Goal: Task Accomplishment & Management: Use online tool/utility

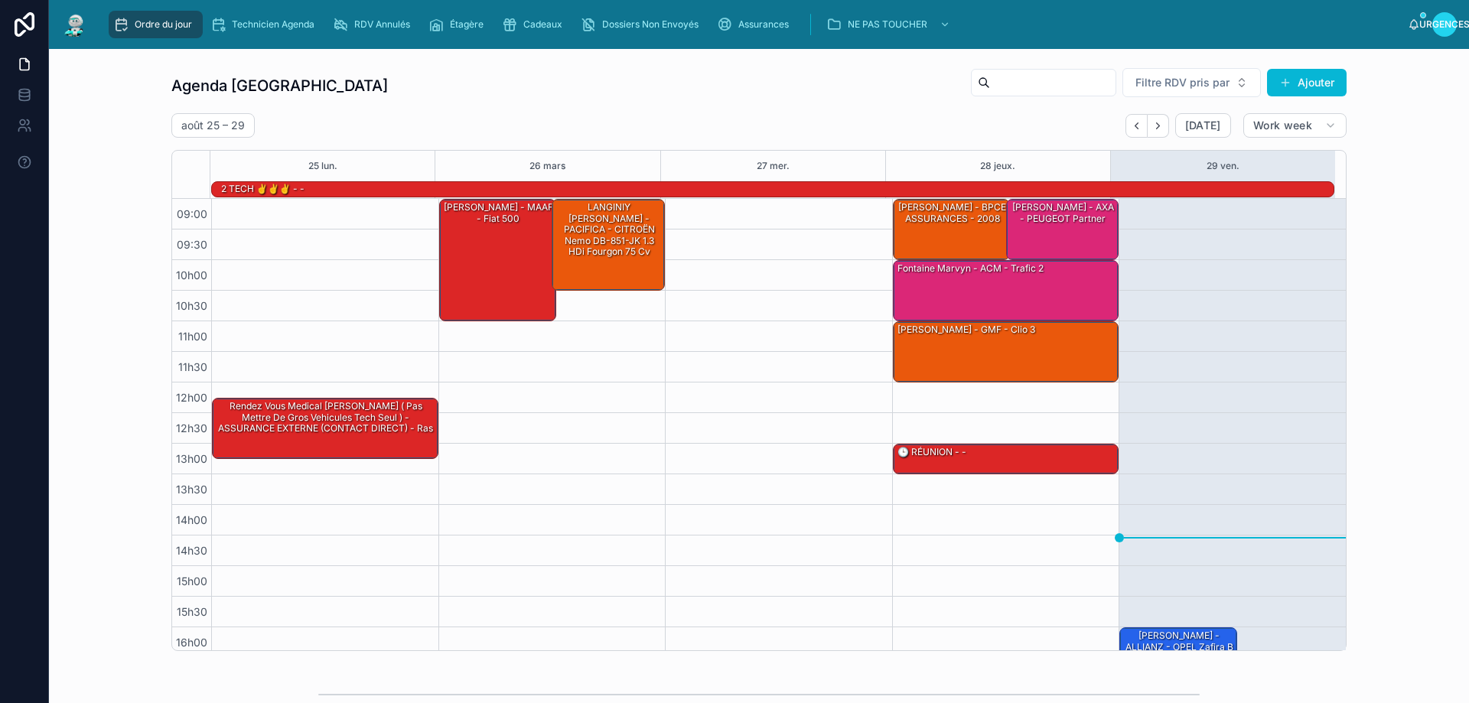
scroll to position [99, 0]
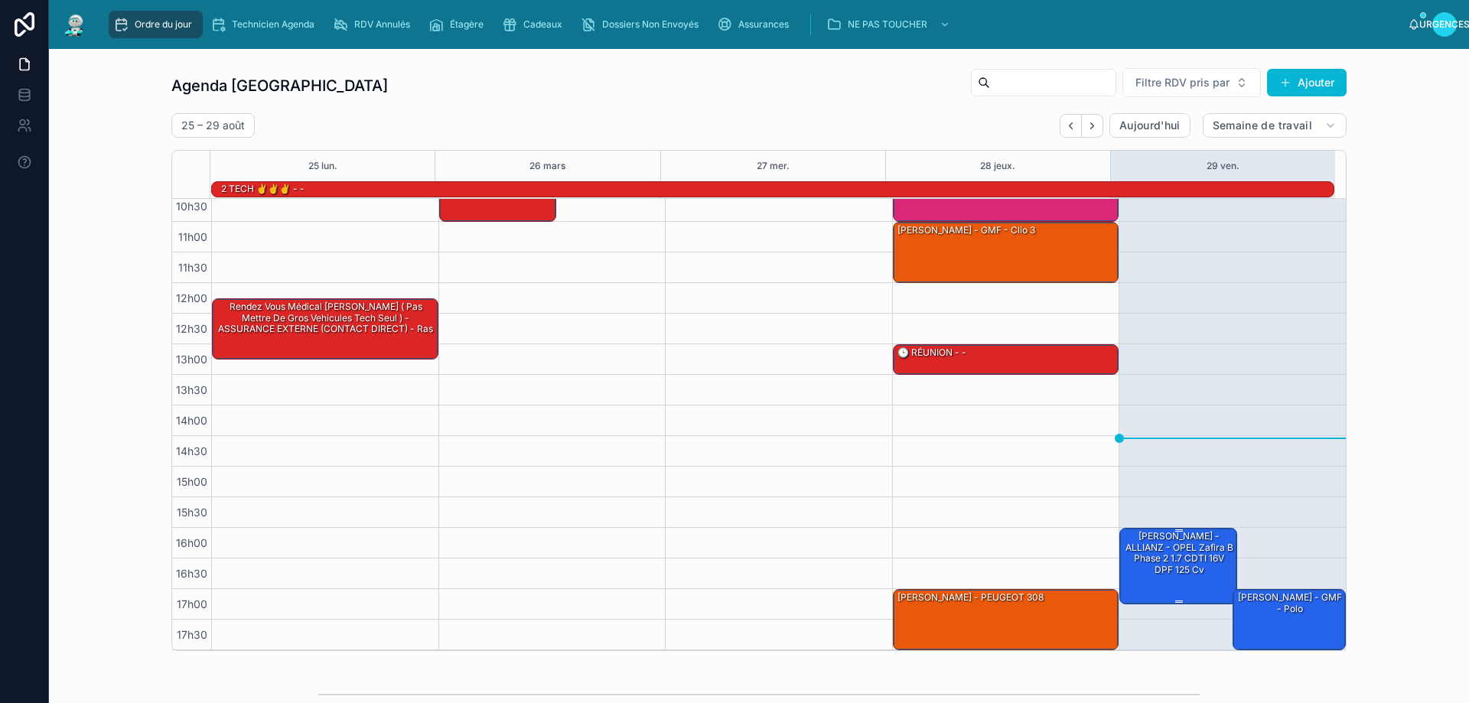
drag, startPoint x: 1193, startPoint y: 515, endPoint x: 1154, endPoint y: 558, distance: 57.9
click at [1154, 558] on font "[PERSON_NAME] - ALLIANZ - OPEL Zafira B Phase 2 1.7 CDTI 16V DPF 125 cv" at bounding box center [1179, 552] width 108 height 44
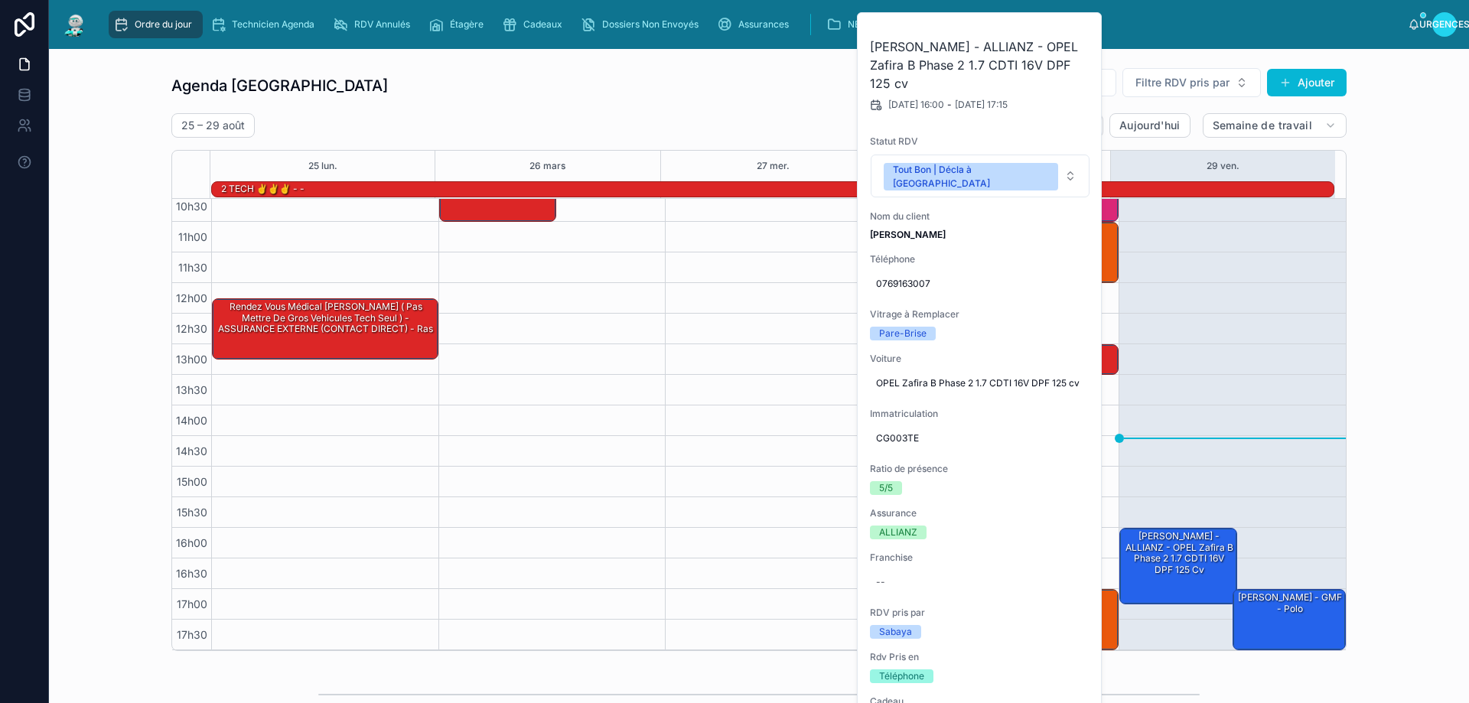
click at [1210, 314] on div "16h00 – 17h15 [PERSON_NAME] - ALLIANZ - OPEL Zafira B Phase 2 1.7 CDTI 16V DPF …" at bounding box center [1231, 374] width 227 height 551
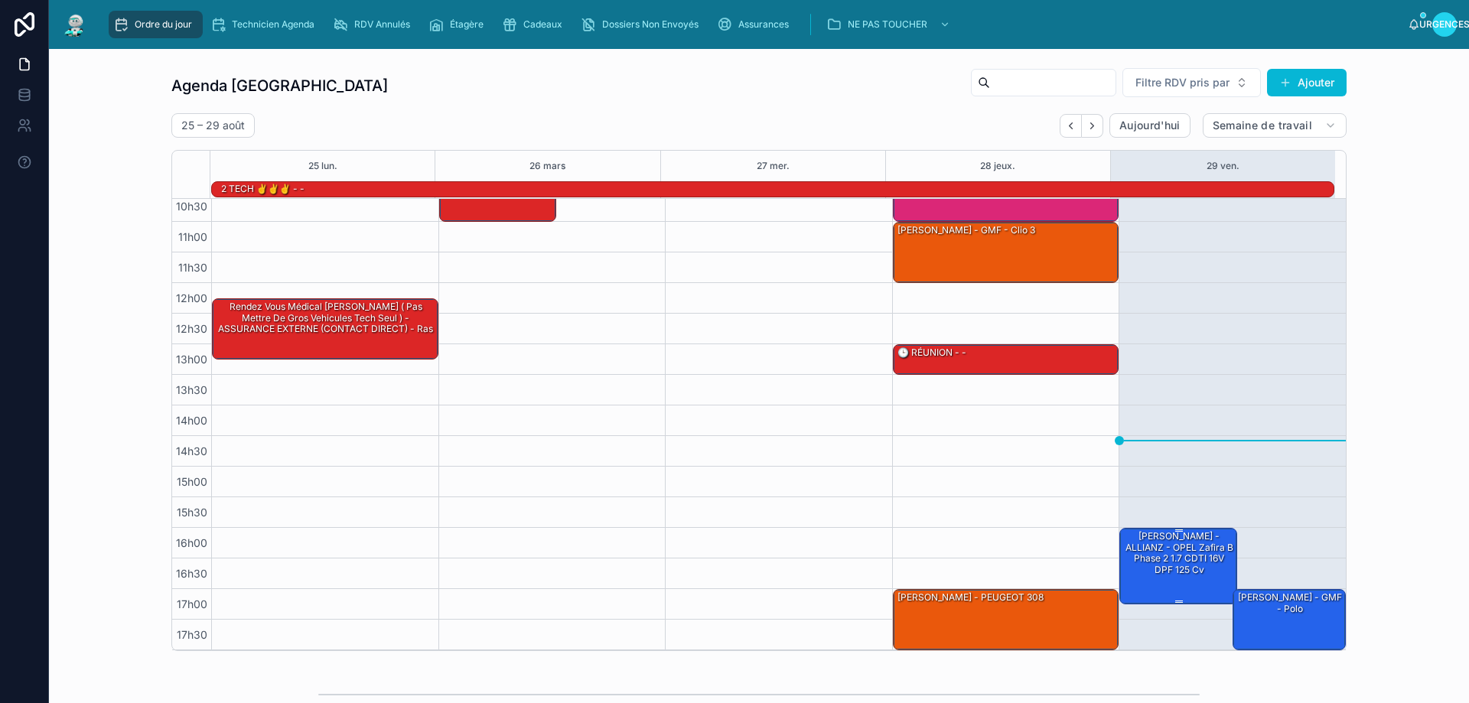
click at [1133, 572] on div "[PERSON_NAME] - ALLIANZ - OPEL Zafira B Phase 2 1.7 CDTI 16V DPF 125 cv" at bounding box center [1178, 552] width 113 height 47
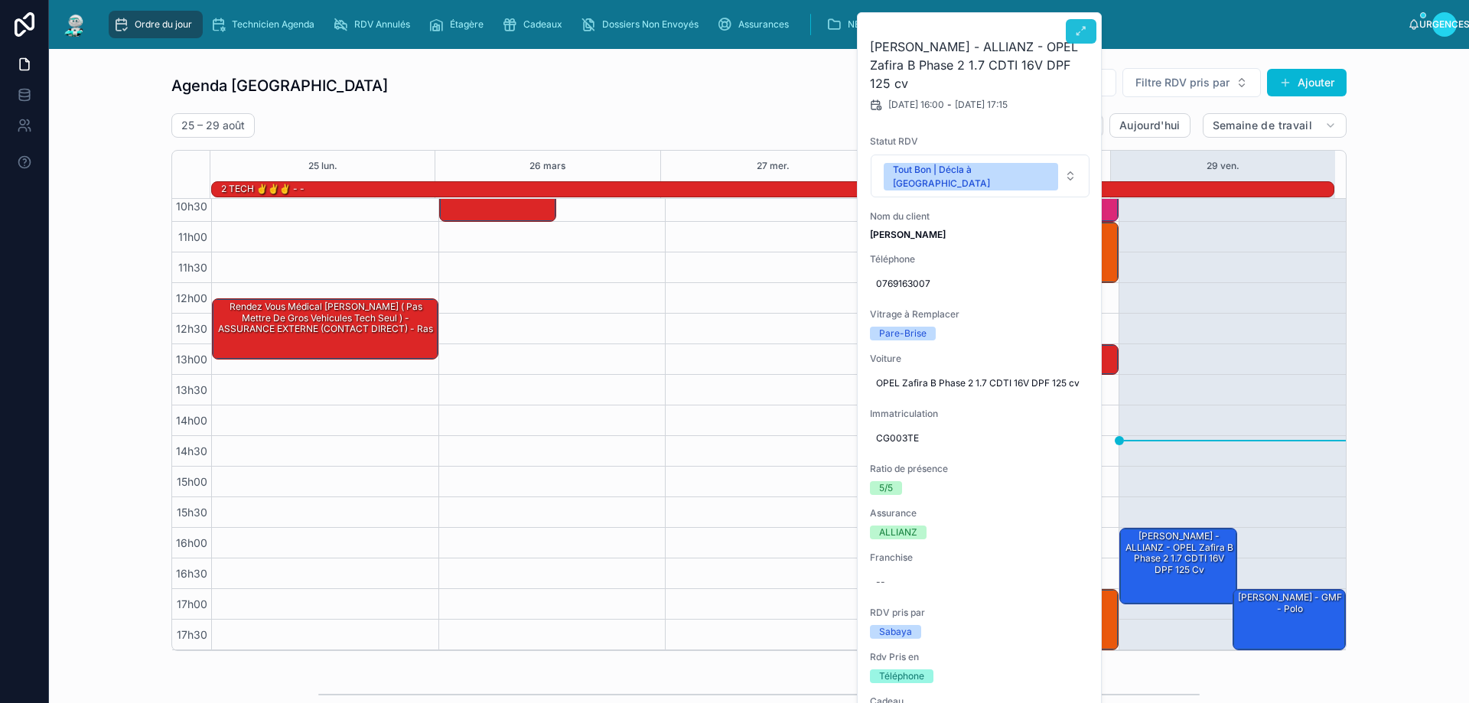
click at [1078, 31] on icon at bounding box center [1081, 31] width 12 height 12
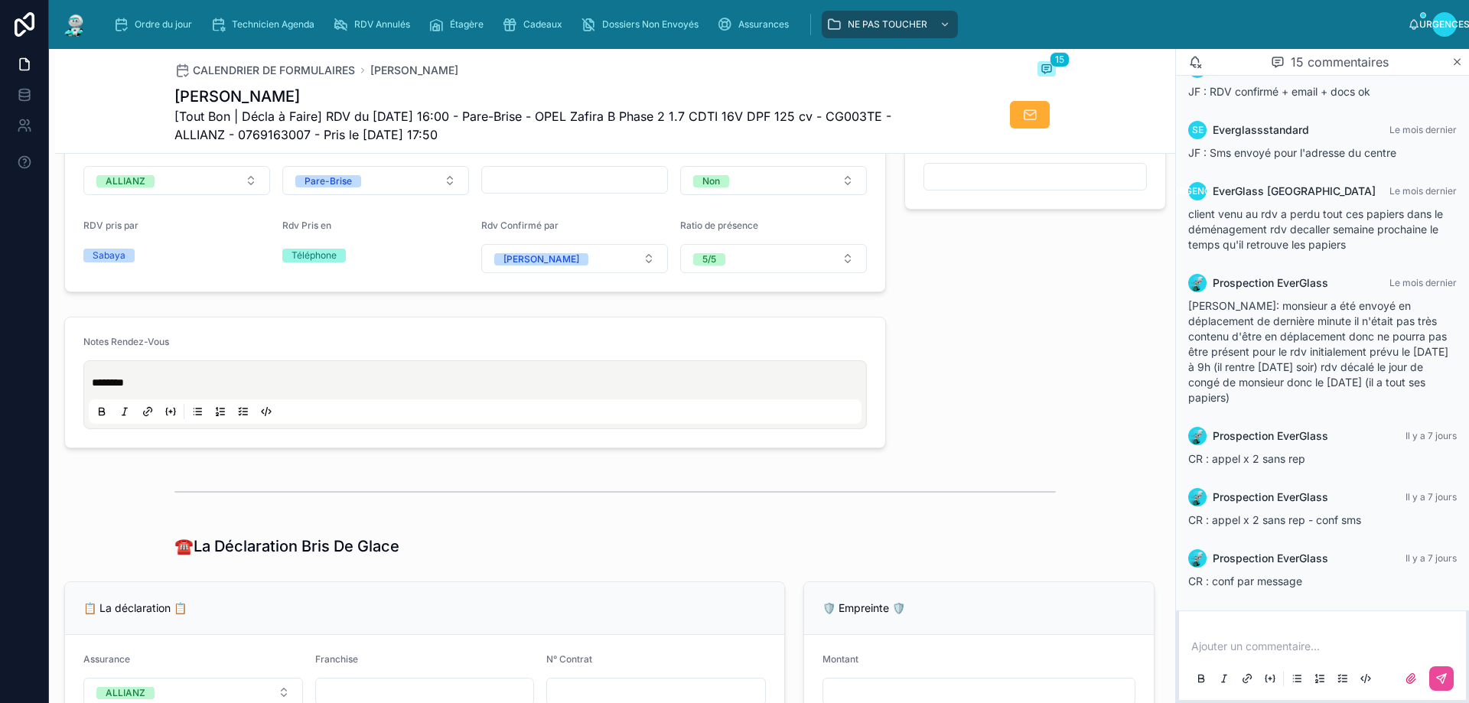
scroll to position [535, 0]
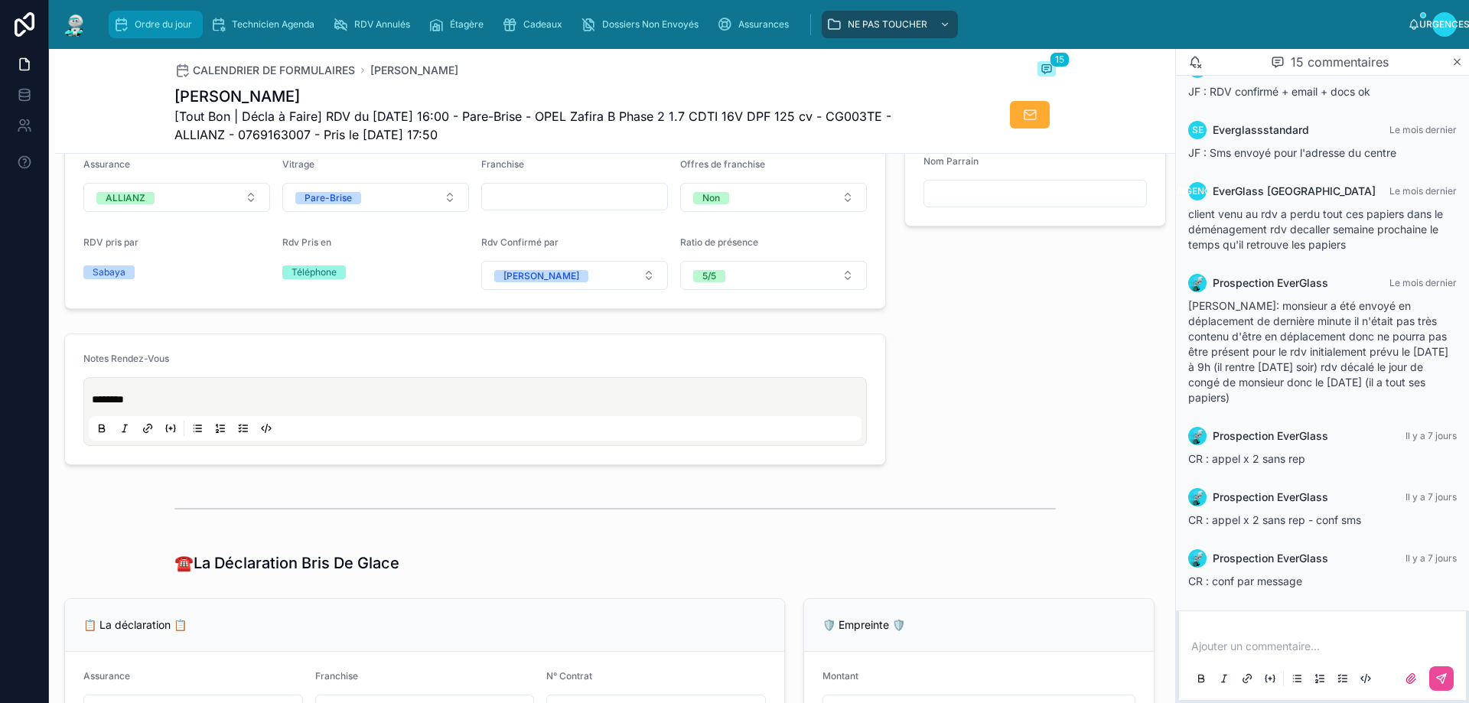
click at [142, 24] on font "Ordre du jour" at bounding box center [163, 23] width 57 height 11
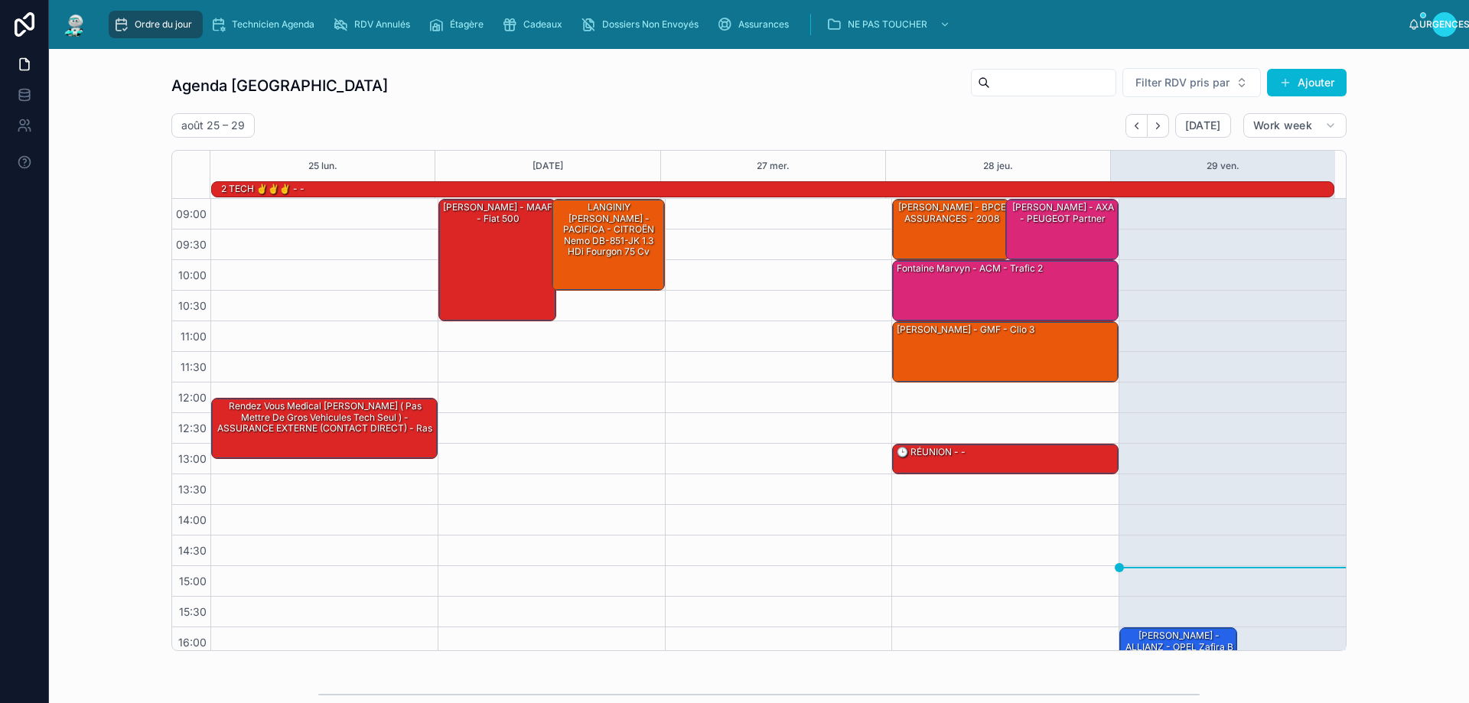
scroll to position [100, 0]
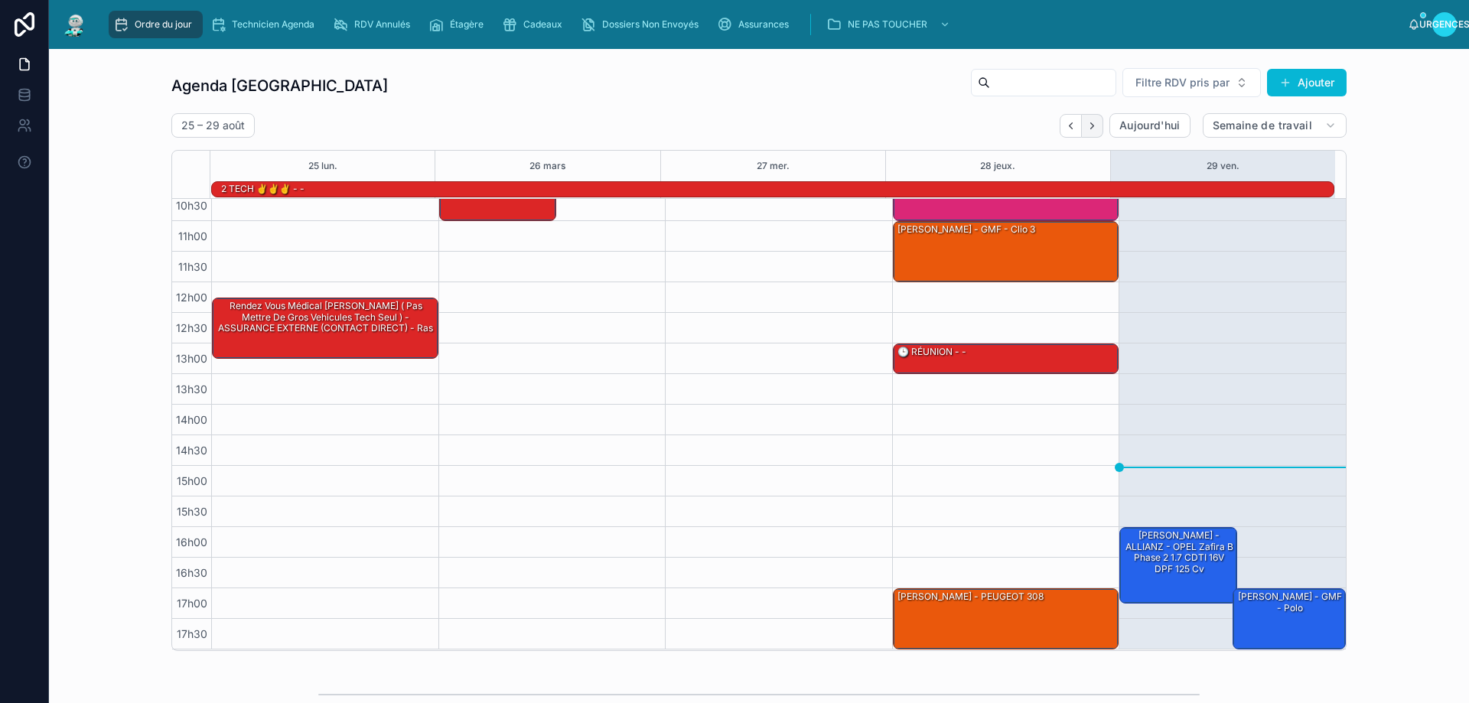
click at [1088, 122] on icon "Suivant" at bounding box center [1091, 125] width 11 height 11
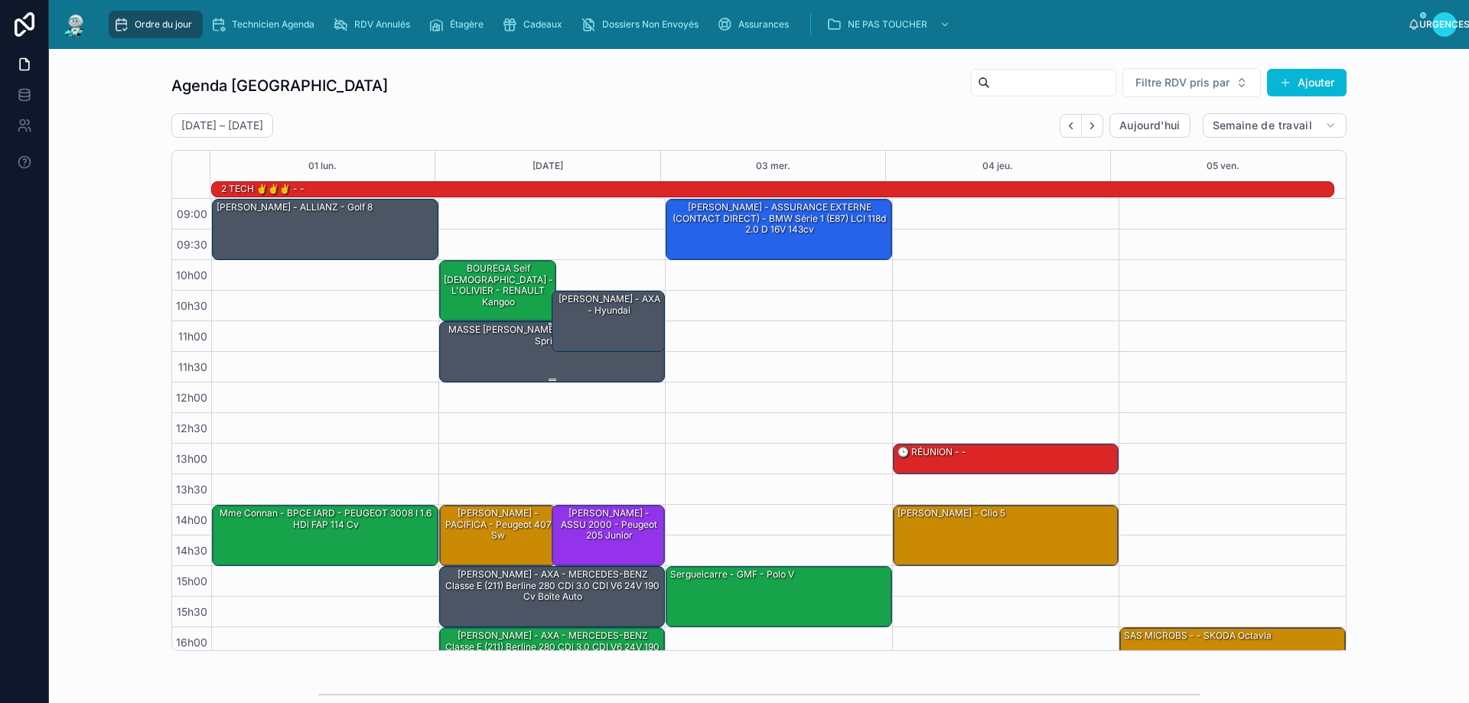
click at [496, 362] on div "MASSE [PERSON_NAME] - ALLIANZ - Mercedes sprinter" at bounding box center [553, 351] width 222 height 58
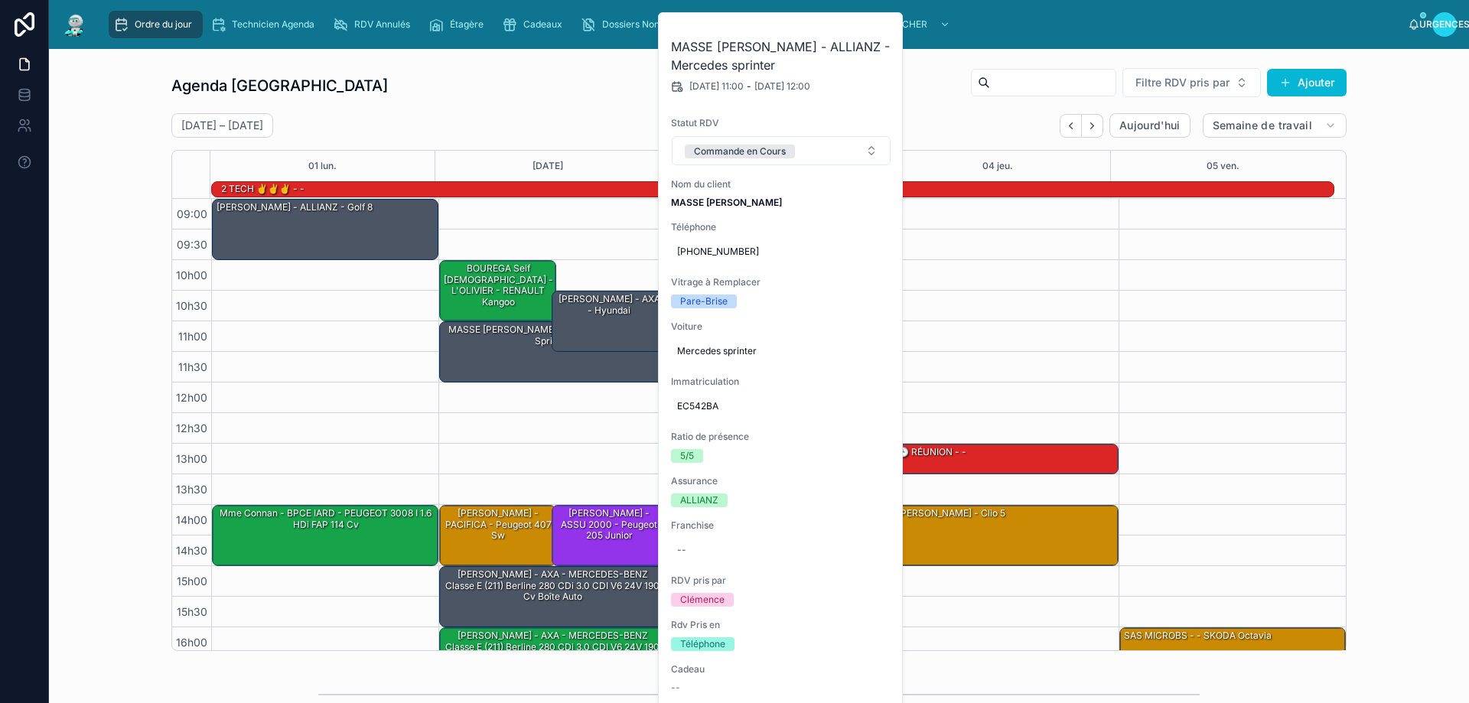
drag, startPoint x: 521, startPoint y: 435, endPoint x: 542, endPoint y: 418, distance: 27.1
click at [525, 435] on div "10h00 – 11h00 BOUREGA Seif Islam - L'OLIVIER - RENAULT Kangoo 11h00 – 12h00 MAS…" at bounding box center [551, 474] width 227 height 551
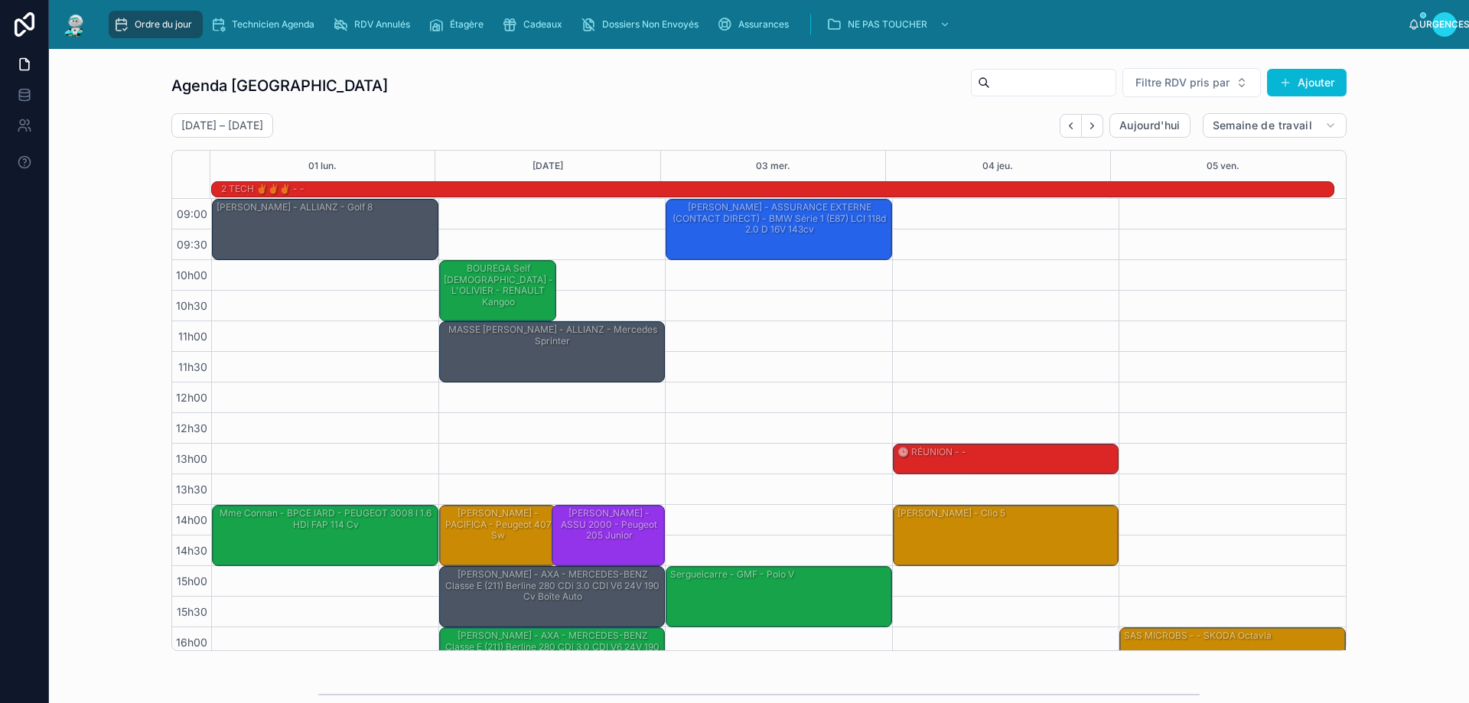
click at [604, 327] on div "[PERSON_NAME] - AXA - hyundai" at bounding box center [609, 320] width 109 height 58
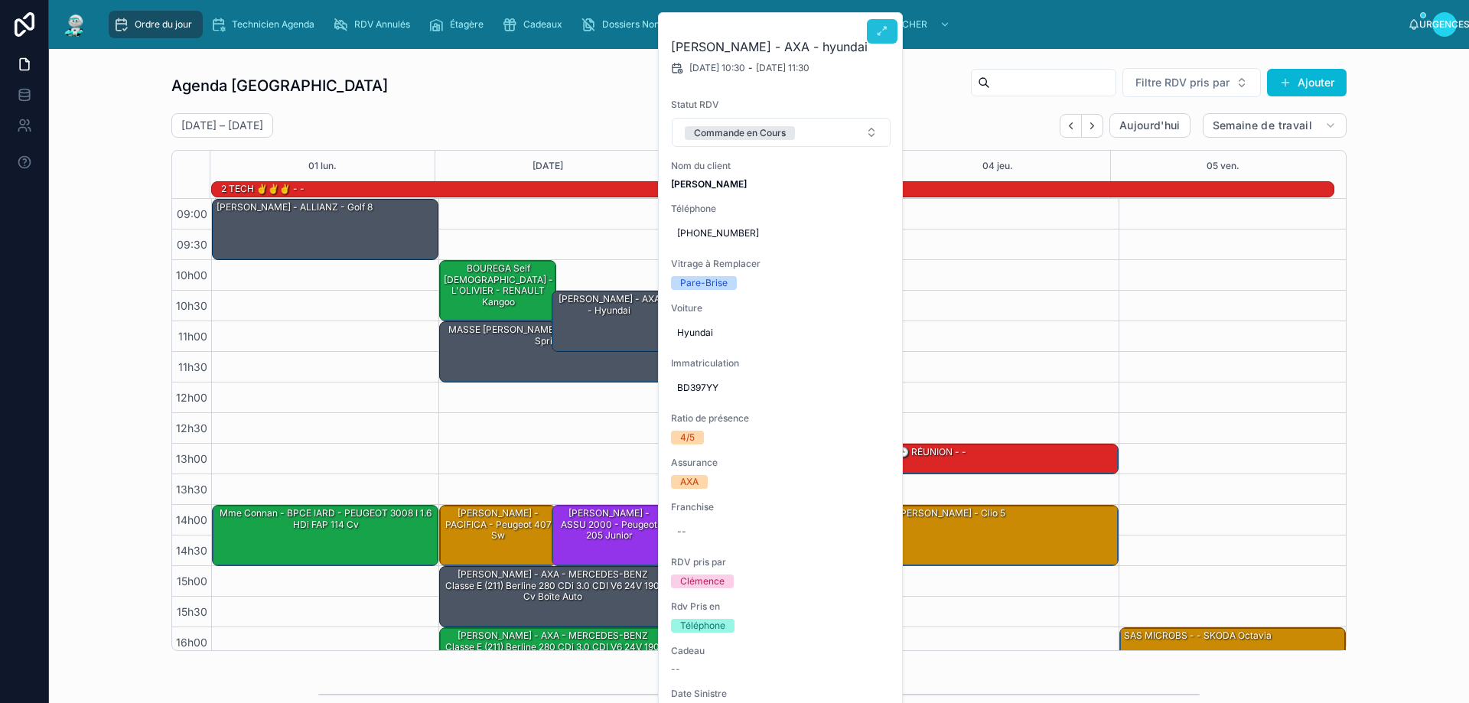
click at [873, 35] on button at bounding box center [882, 31] width 31 height 24
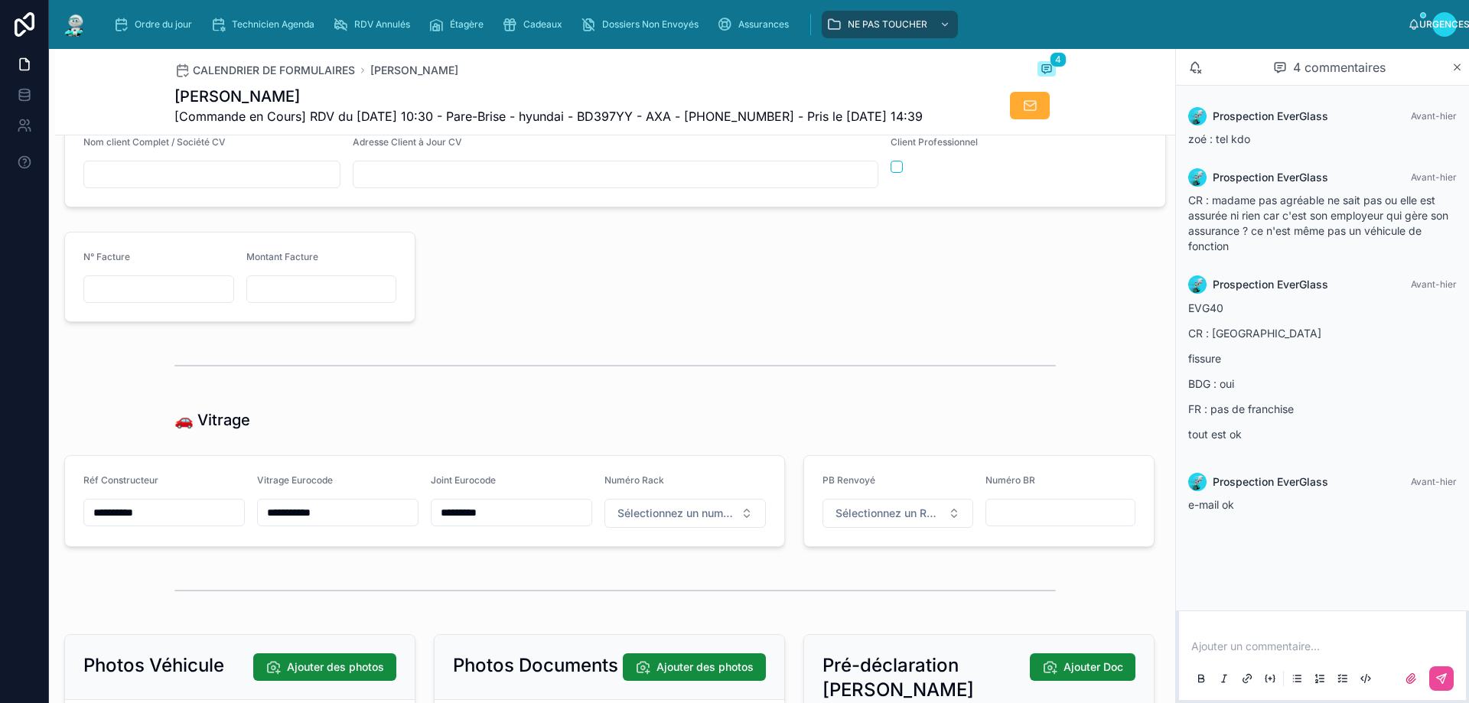
scroll to position [1598, 0]
drag, startPoint x: 494, startPoint y: 548, endPoint x: 439, endPoint y: 546, distance: 55.1
click at [439, 525] on input "*********" at bounding box center [511, 513] width 160 height 21
click at [569, 303] on div at bounding box center [794, 278] width 739 height 102
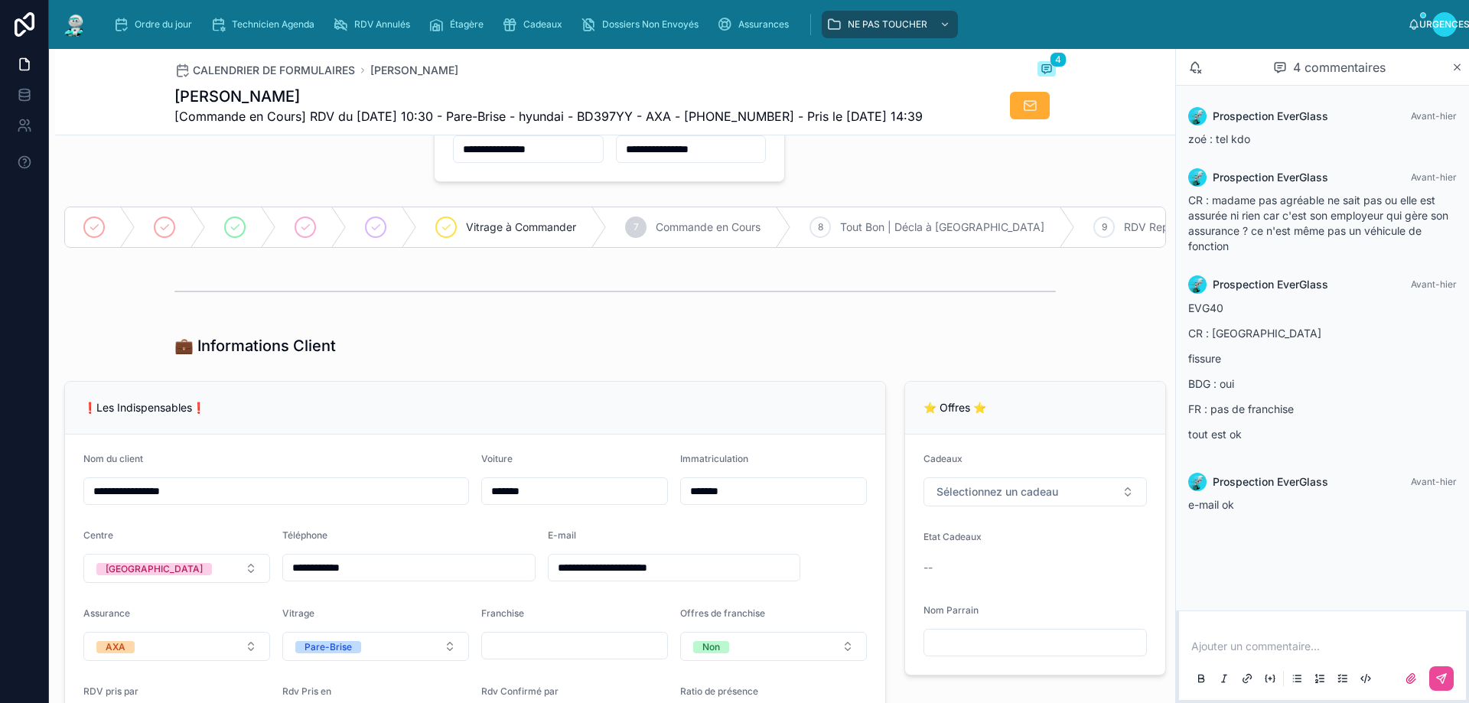
scroll to position [0, 0]
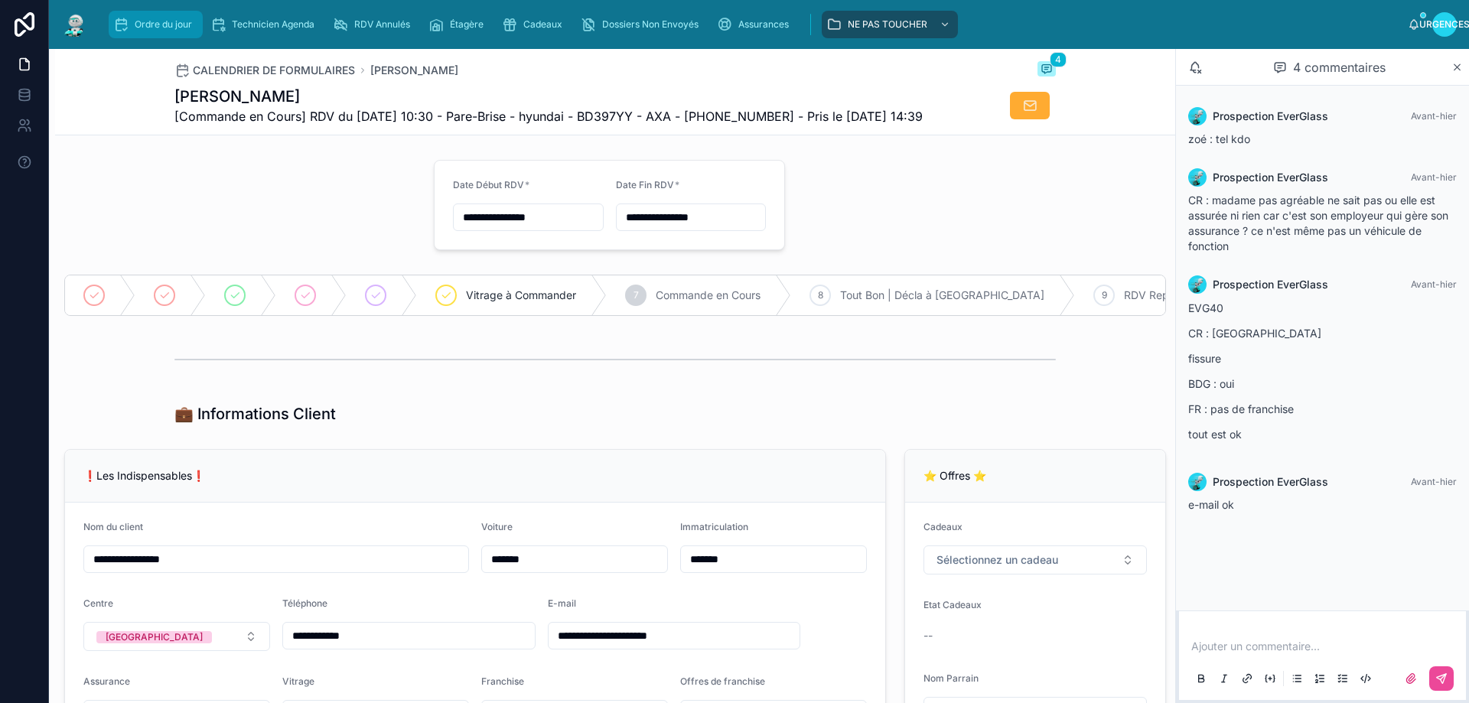
click at [179, 25] on font "Ordre du jour" at bounding box center [163, 23] width 57 height 11
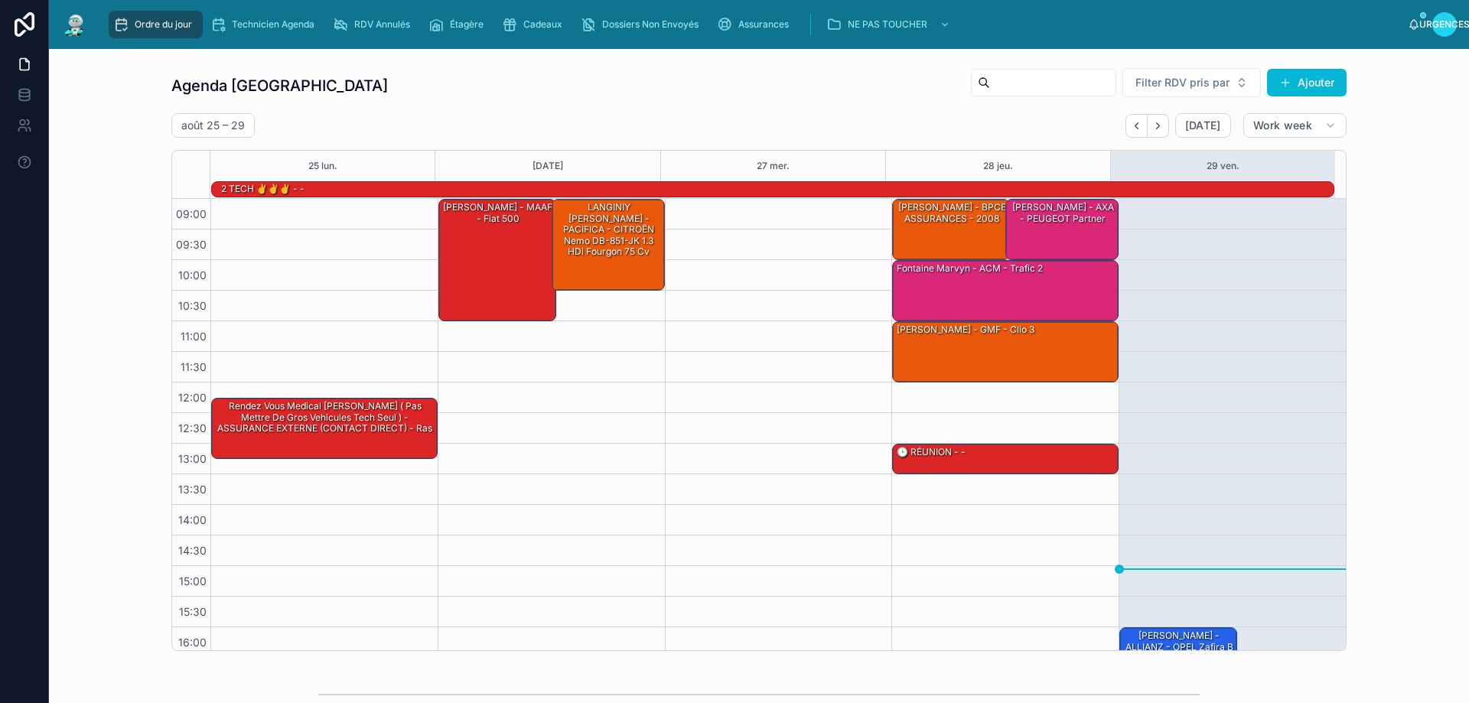
scroll to position [100, 0]
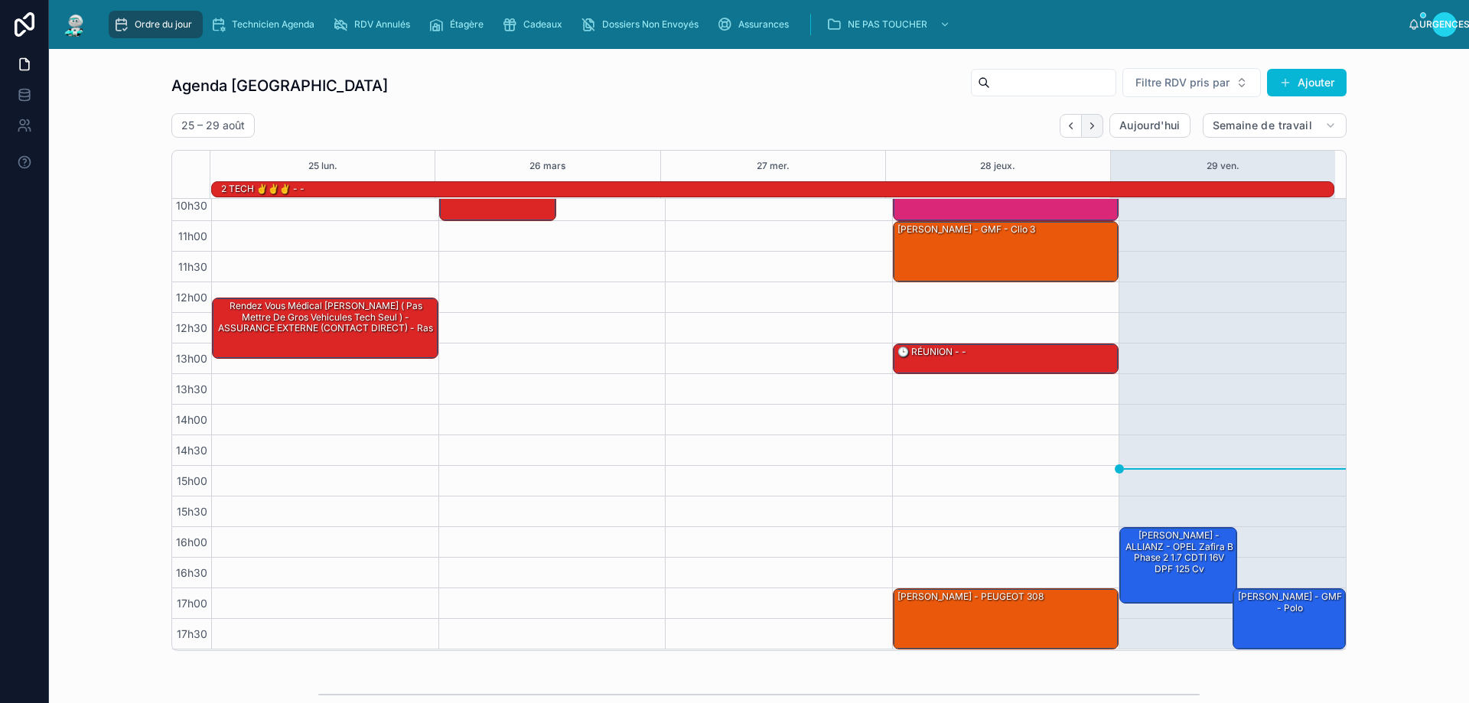
click at [1090, 129] on icon "Suivant" at bounding box center [1091, 125] width 11 height 11
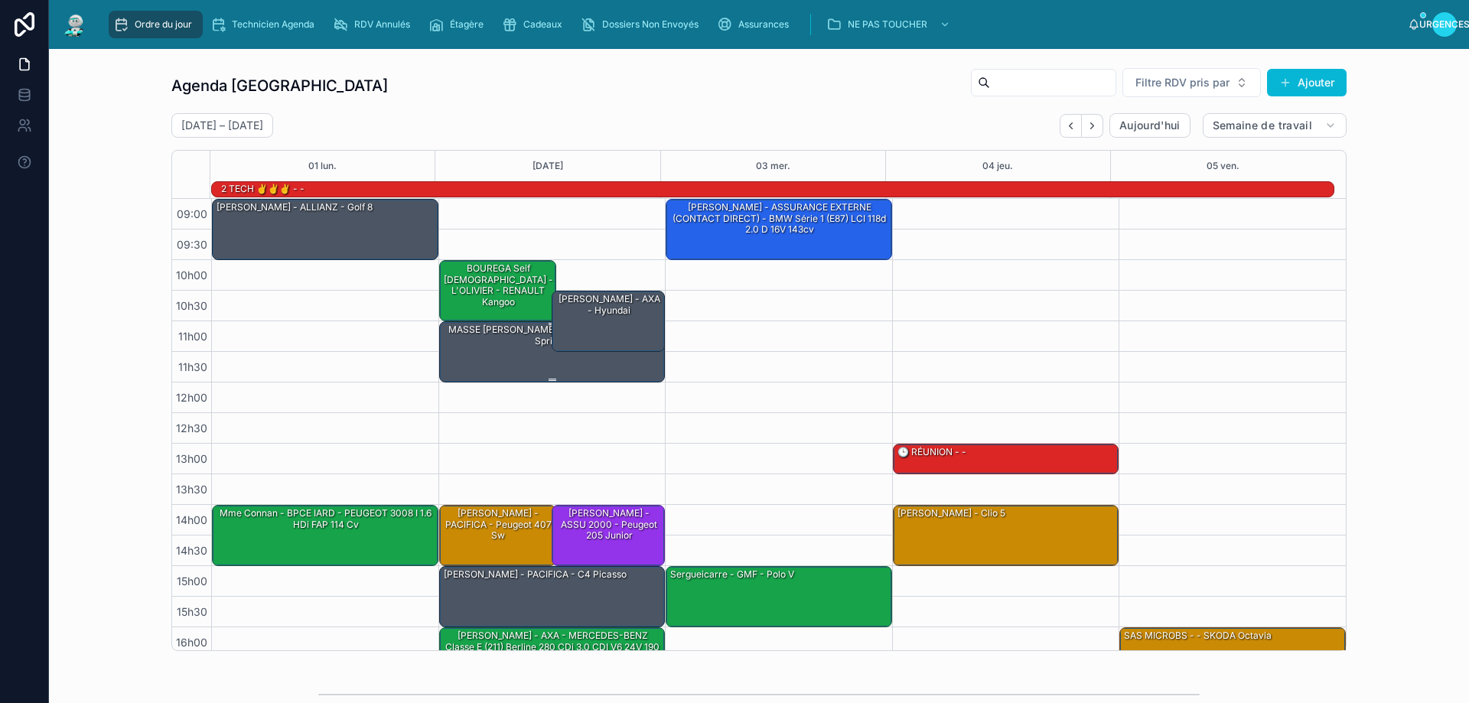
click at [477, 354] on div "MASSE [PERSON_NAME] - ALLIANZ - Mercedes sprinter" at bounding box center [553, 351] width 222 height 58
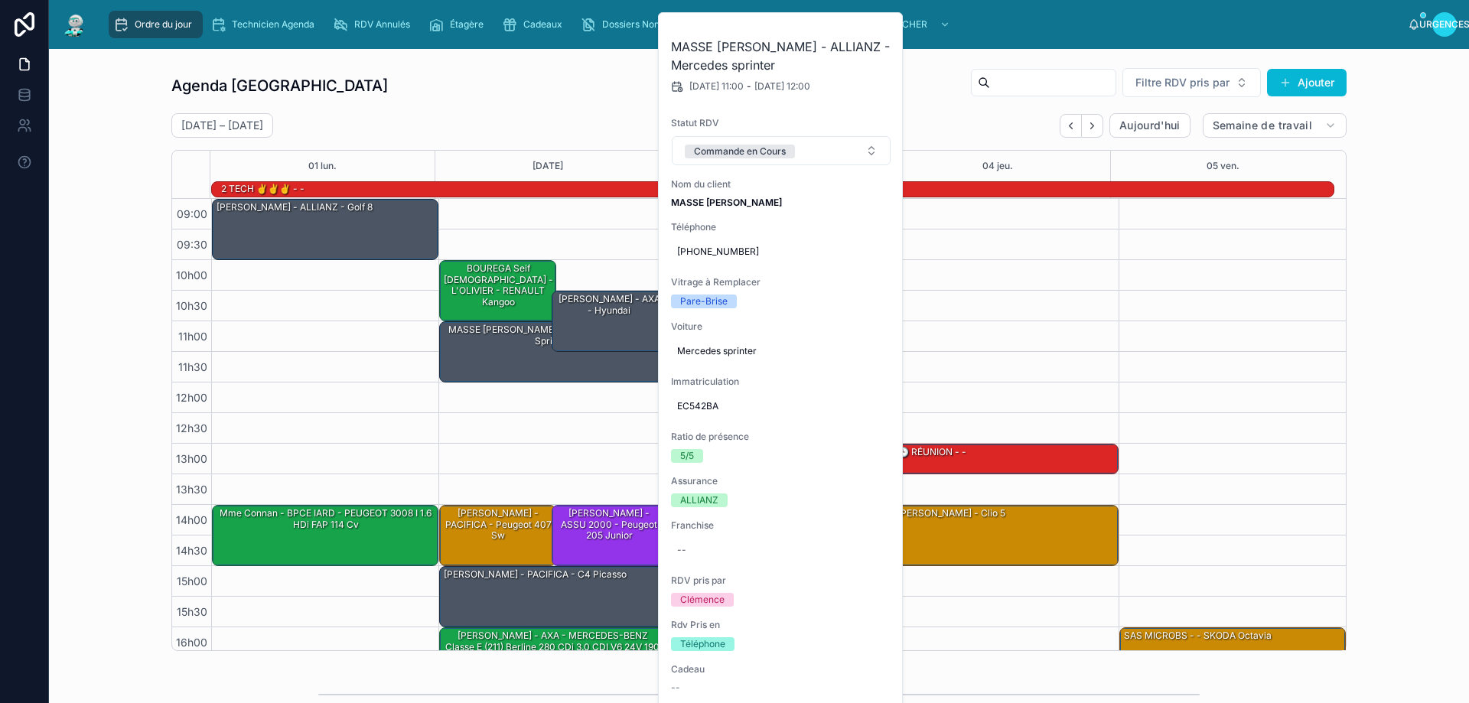
click at [591, 83] on div "Agenda Rennes Filtre RDV pris par [PERSON_NAME]" at bounding box center [758, 85] width 1175 height 37
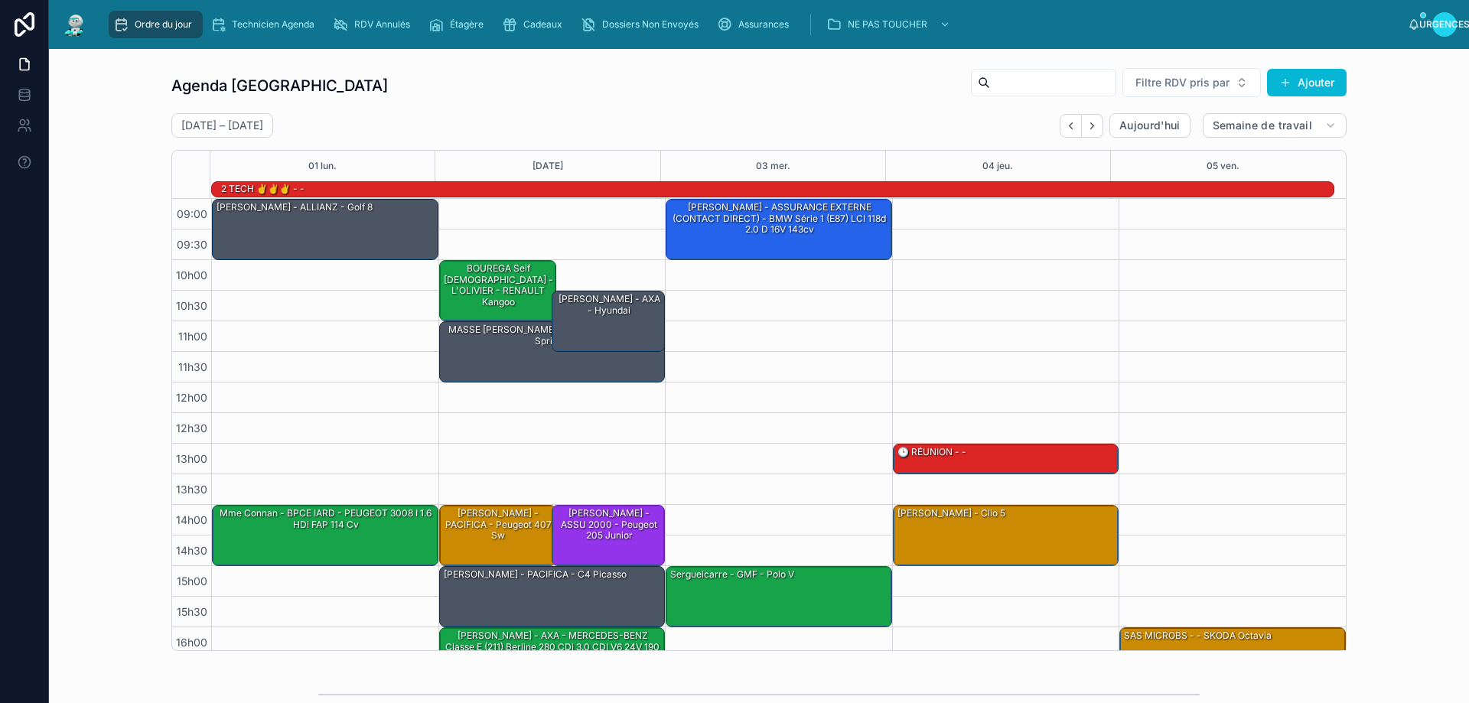
scroll to position [99, 0]
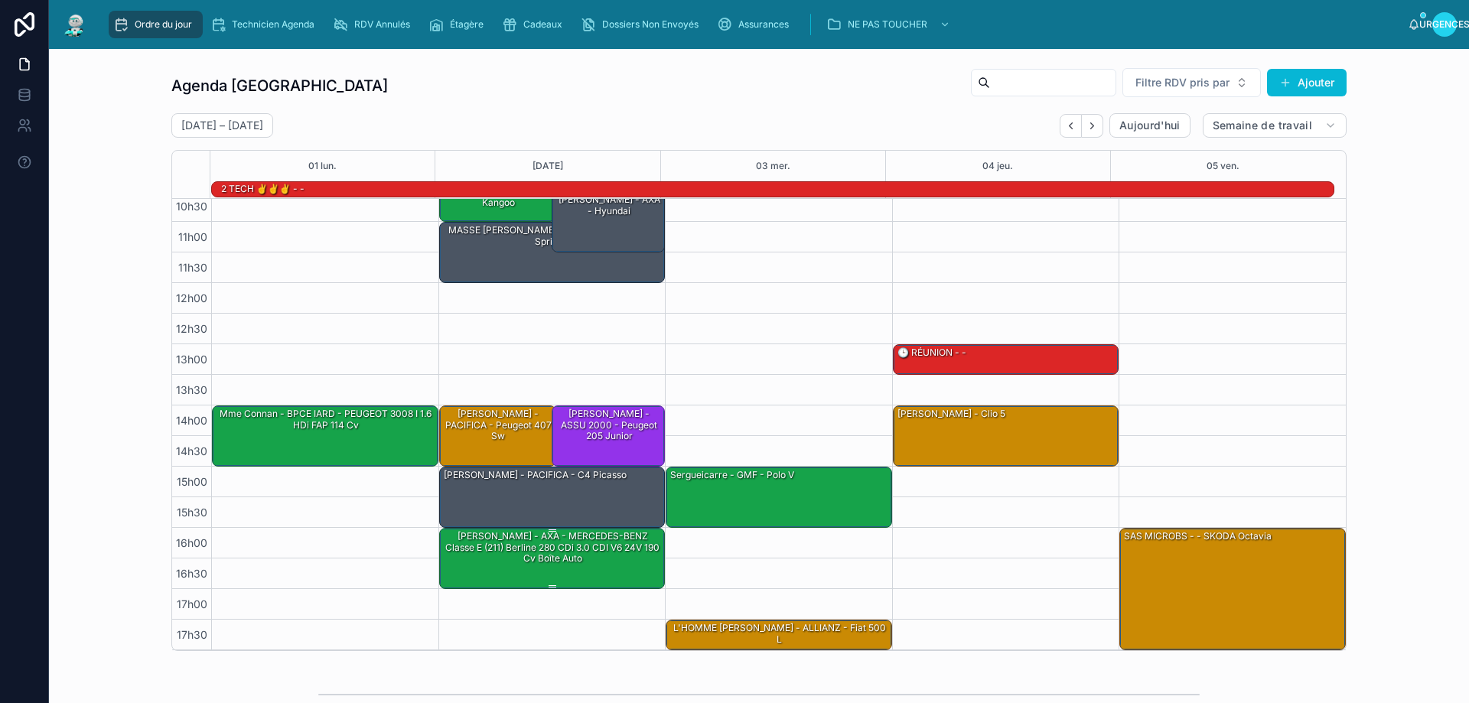
click at [602, 564] on div "[PERSON_NAME] - AXA - MERCEDES-BENZ Classe E (211) Berline 280 CDi 3.0 CDI V6 2…" at bounding box center [553, 547] width 222 height 36
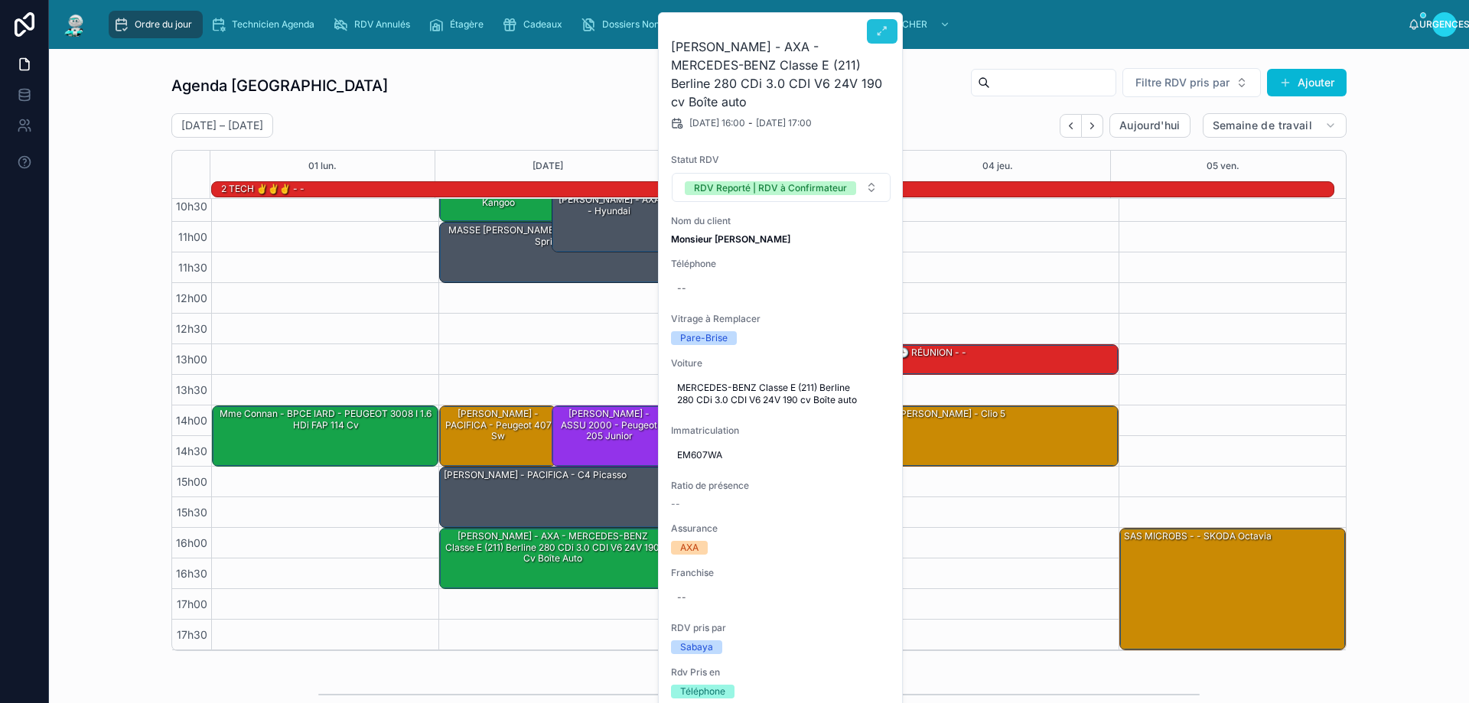
click at [878, 24] on button at bounding box center [882, 31] width 31 height 24
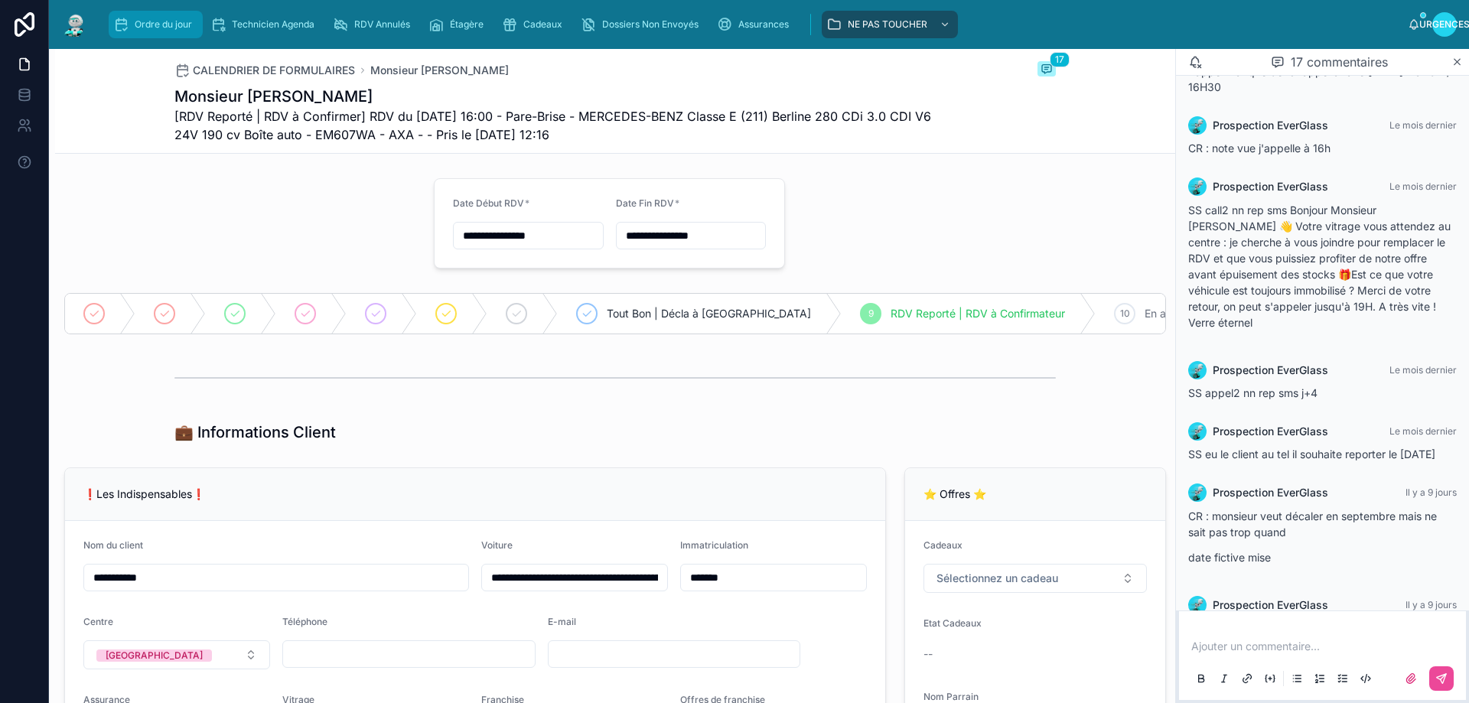
click at [151, 14] on div "Ordre du jour" at bounding box center [155, 24] width 85 height 24
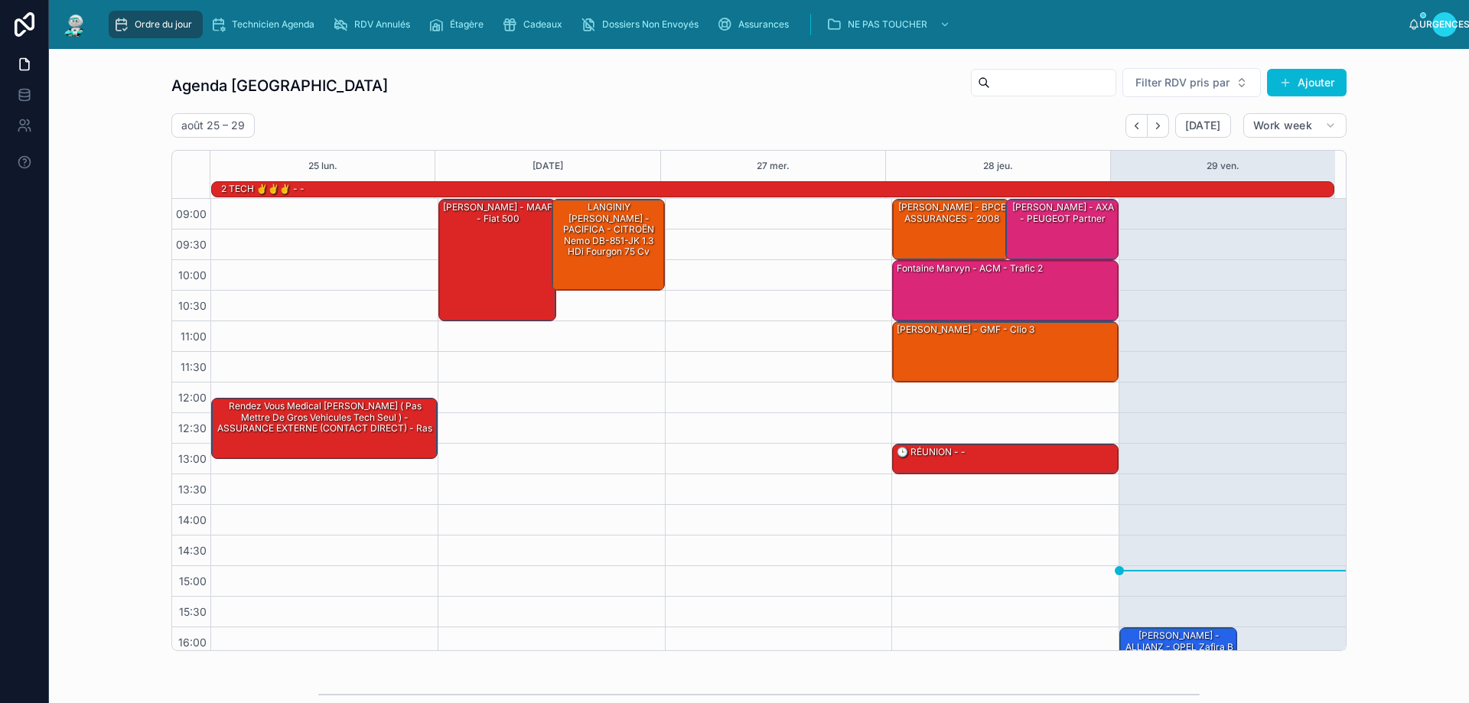
scroll to position [100, 0]
